Goal: Information Seeking & Learning: Learn about a topic

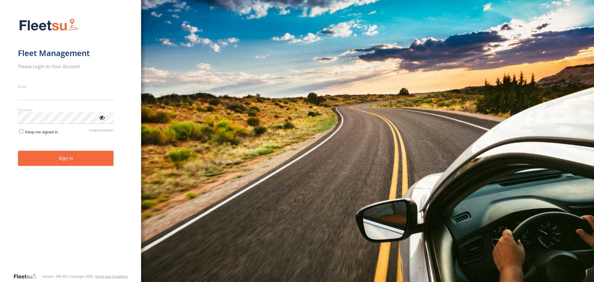
type input "**********"
click at [44, 168] on form "**********" at bounding box center [71, 144] width 106 height 258
click at [76, 161] on button "Sign in" at bounding box center [66, 158] width 96 height 15
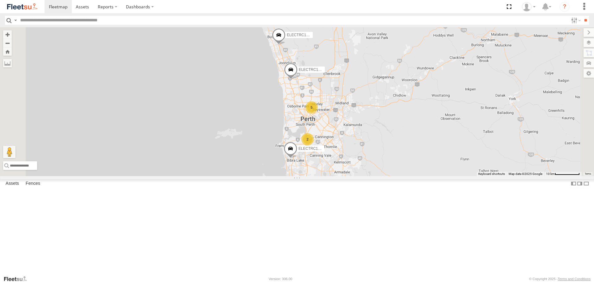
click at [0, 0] on span at bounding box center [0, 0] width 0 height 0
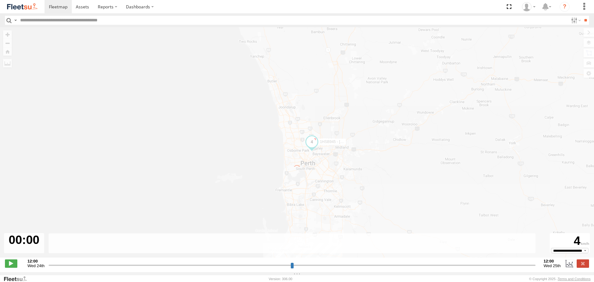
type input "**********"
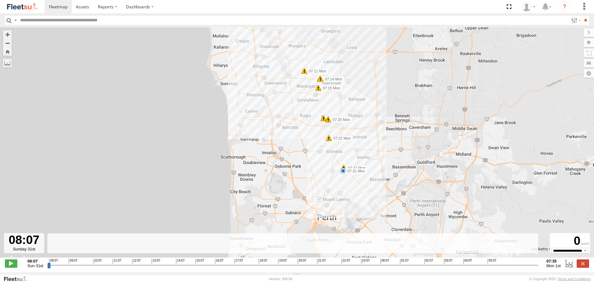
drag, startPoint x: 345, startPoint y: 180, endPoint x: 360, endPoint y: 145, distance: 38.4
click at [360, 145] on div "1HSB945 - Ben 07:31 Mon 07:05 Mon 07:11 Mon 07:14 Mon 07:14 Mon 07:15 Mon 07:19…" at bounding box center [297, 145] width 594 height 237
click at [81, 10] on link at bounding box center [83, 6] width 22 height 13
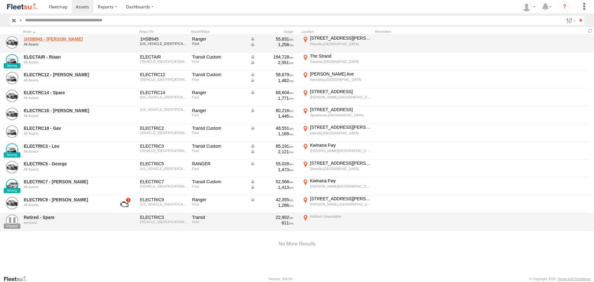
click at [39, 40] on link "1HSB945 - [PERSON_NAME]" at bounding box center [66, 39] width 85 height 6
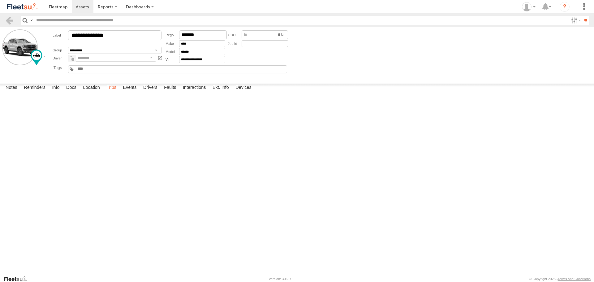
click at [106, 92] on label "Trips" at bounding box center [111, 88] width 16 height 9
click at [28, 7] on img at bounding box center [22, 6] width 32 height 8
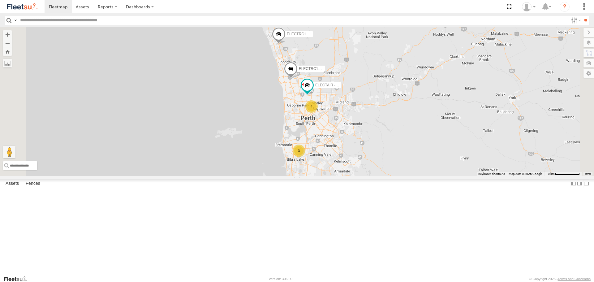
click at [0, 0] on div "ELECTRIC9 - [PERSON_NAME]" at bounding box center [0, 0] width 0 height 0
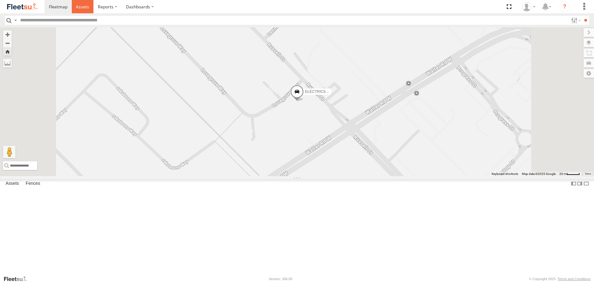
click at [81, 2] on link at bounding box center [83, 6] width 22 height 13
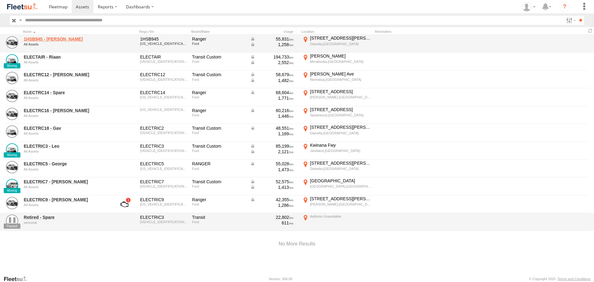
click at [47, 39] on link "1HSB945 - Ben" at bounding box center [66, 39] width 85 height 6
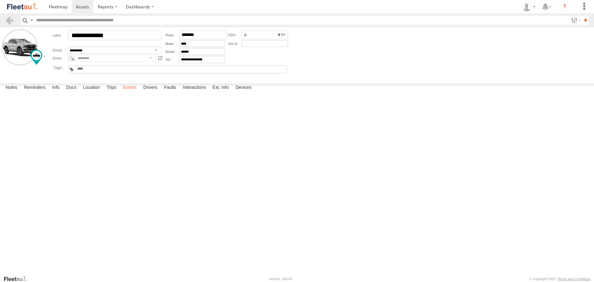
click at [133, 92] on label "Events" at bounding box center [130, 88] width 20 height 9
click at [29, 7] on img at bounding box center [22, 6] width 32 height 8
